Goal: Find specific page/section

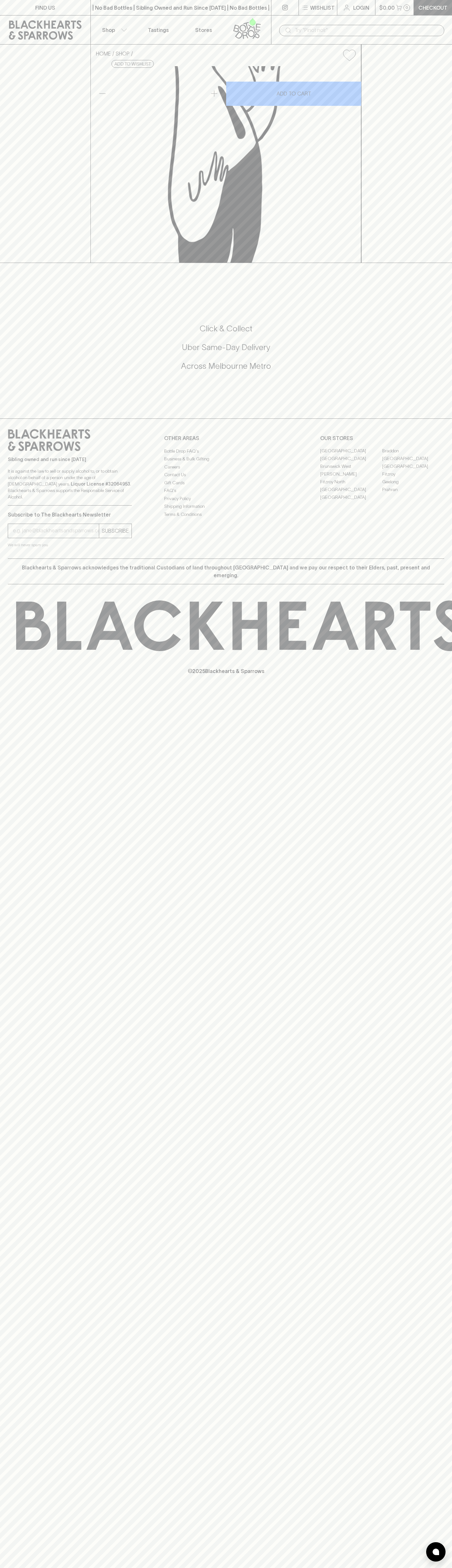
click at [51, 12] on link "FIND US" at bounding box center [45, 7] width 90 height 15
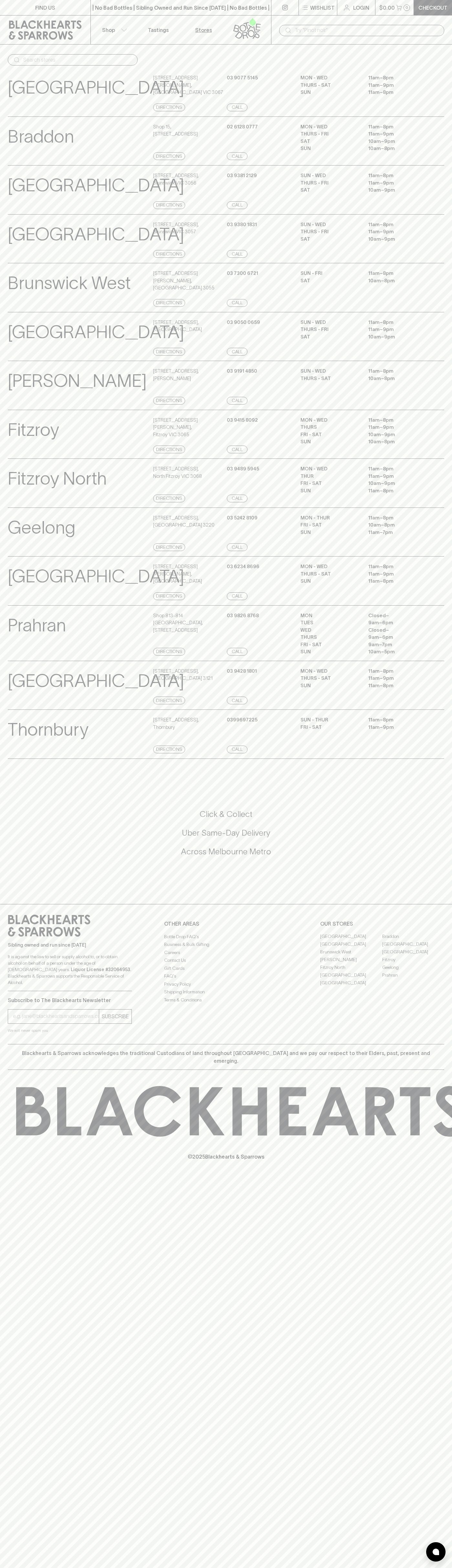
click at [292, 1567] on html "FIND US | No Bad Bottles | Sibling Owned and Run Since 2006 | No Bad Bottles | …" at bounding box center [226, 784] width 452 height 1568
click at [10, 405] on div "Elwood View Store Details" at bounding box center [80, 386] width 144 height 37
